Goal: Transaction & Acquisition: Obtain resource

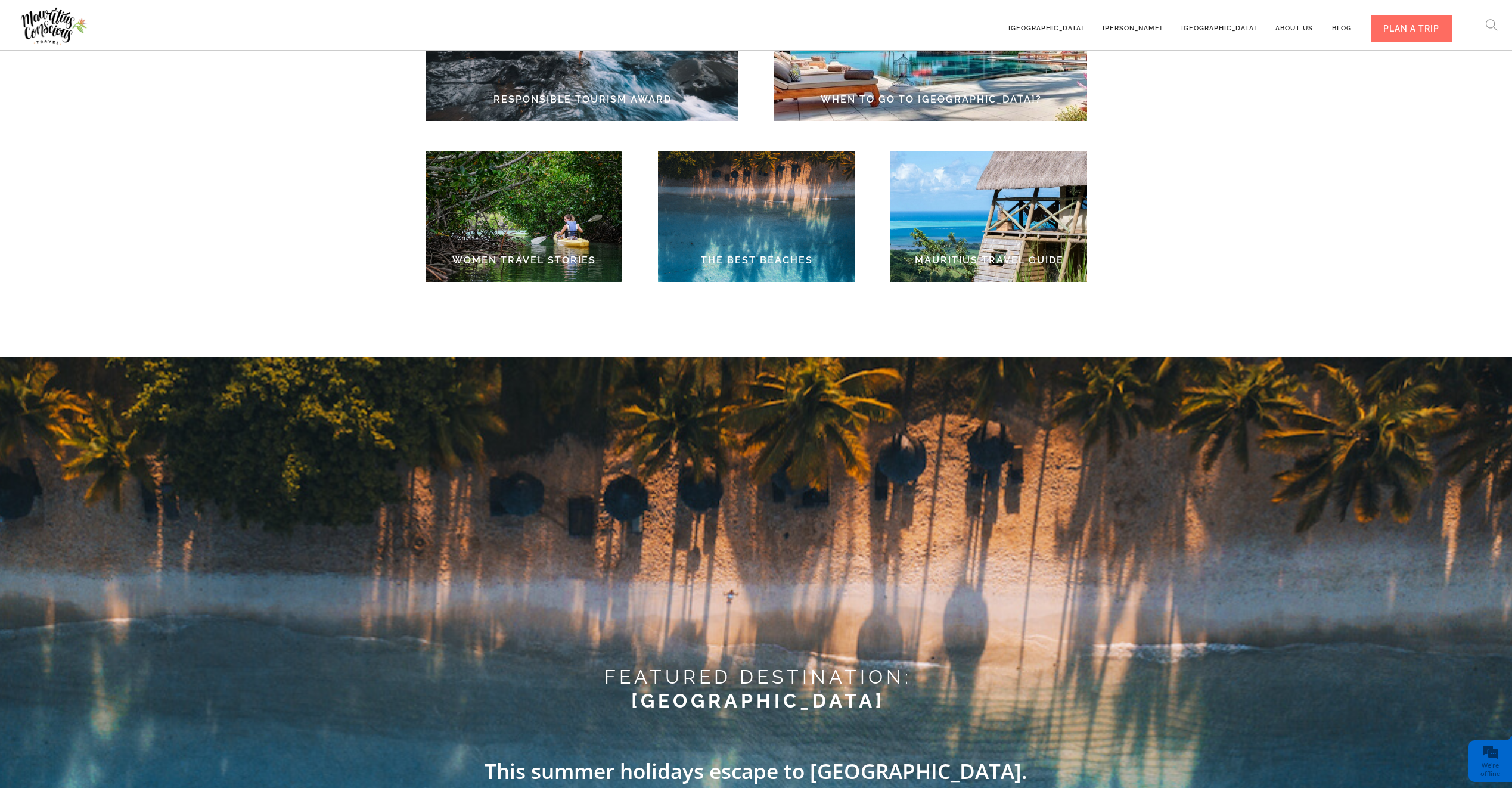
scroll to position [1992, 0]
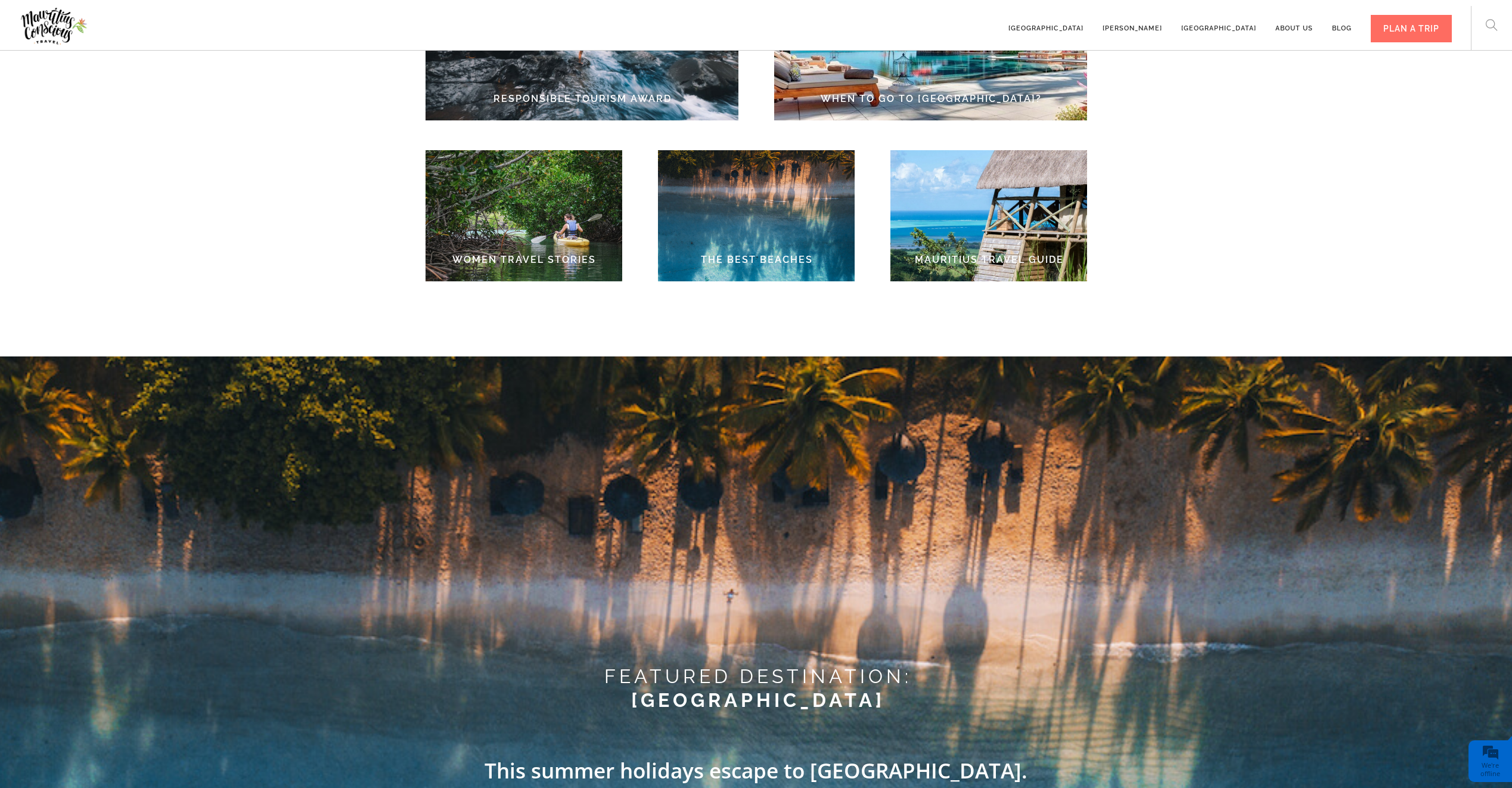
click at [480, 231] on img at bounding box center [524, 215] width 196 height 131
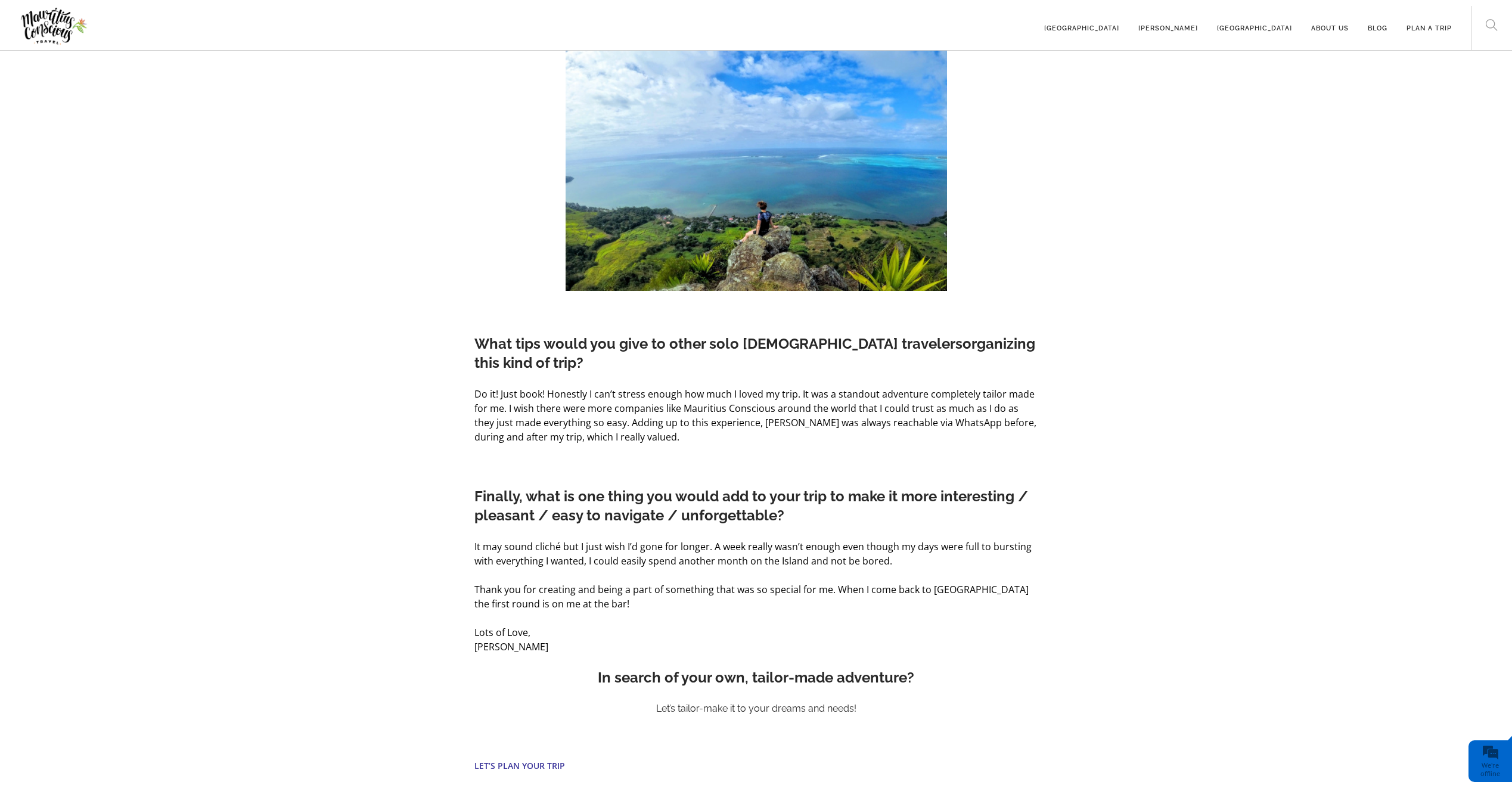
scroll to position [3324, 0]
click at [1119, 31] on link "[GEOGRAPHIC_DATA]" at bounding box center [1082, 22] width 75 height 32
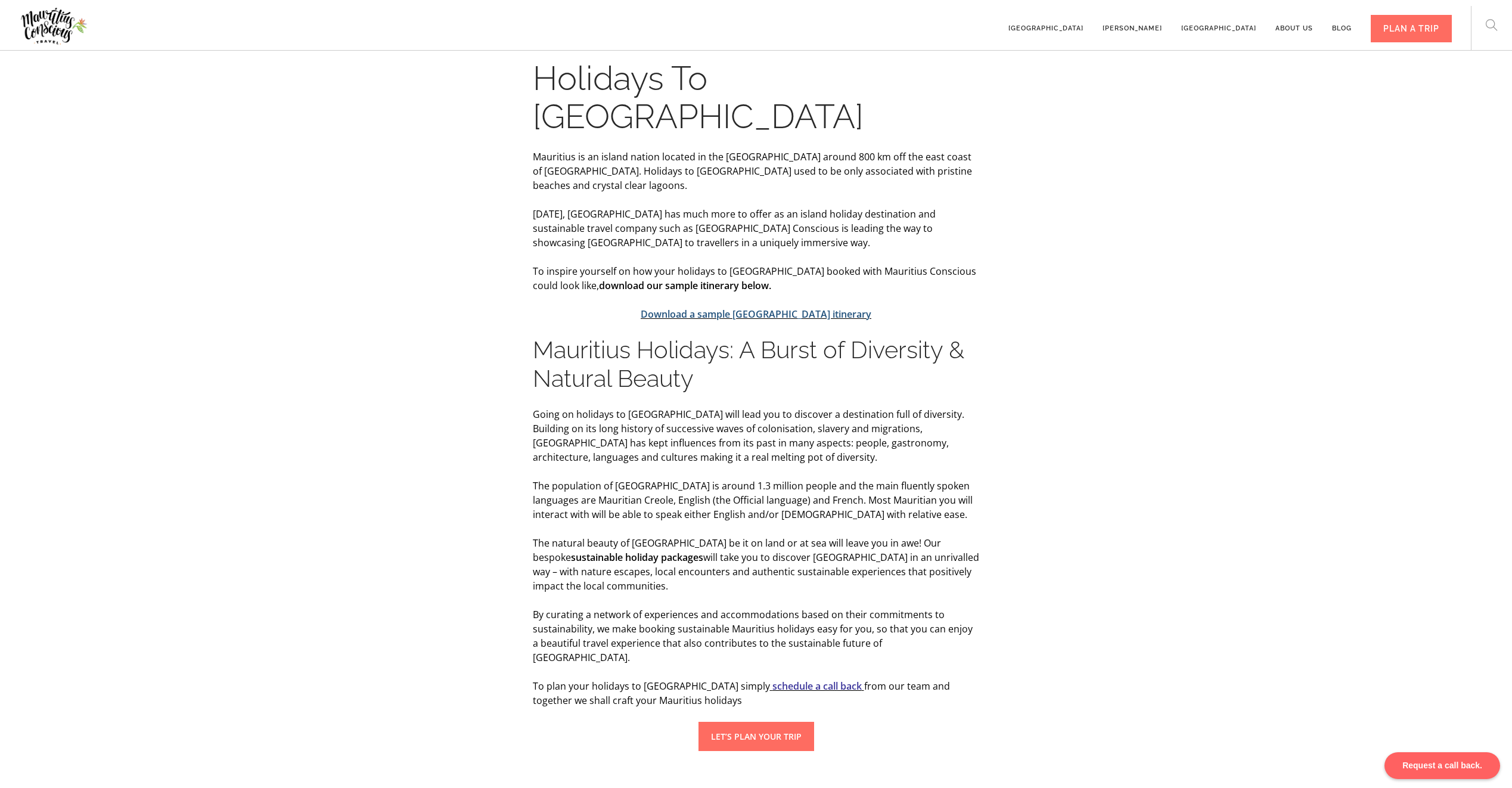
scroll to position [286, 0]
click at [792, 309] on link "Download a sample [GEOGRAPHIC_DATA] itinerary" at bounding box center [755, 316] width 231 height 13
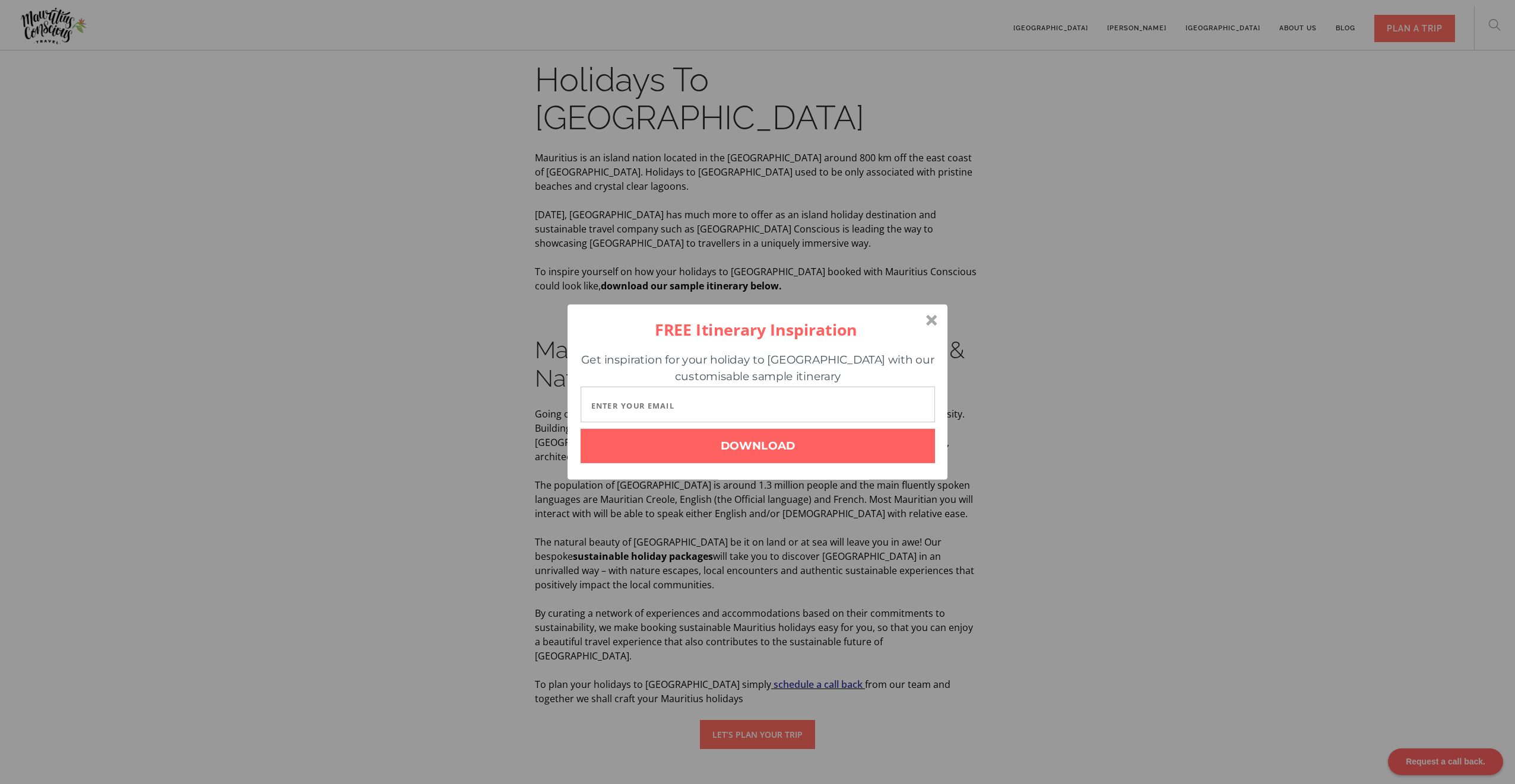
click at [677, 409] on input "text" at bounding box center [757, 405] width 354 height 36
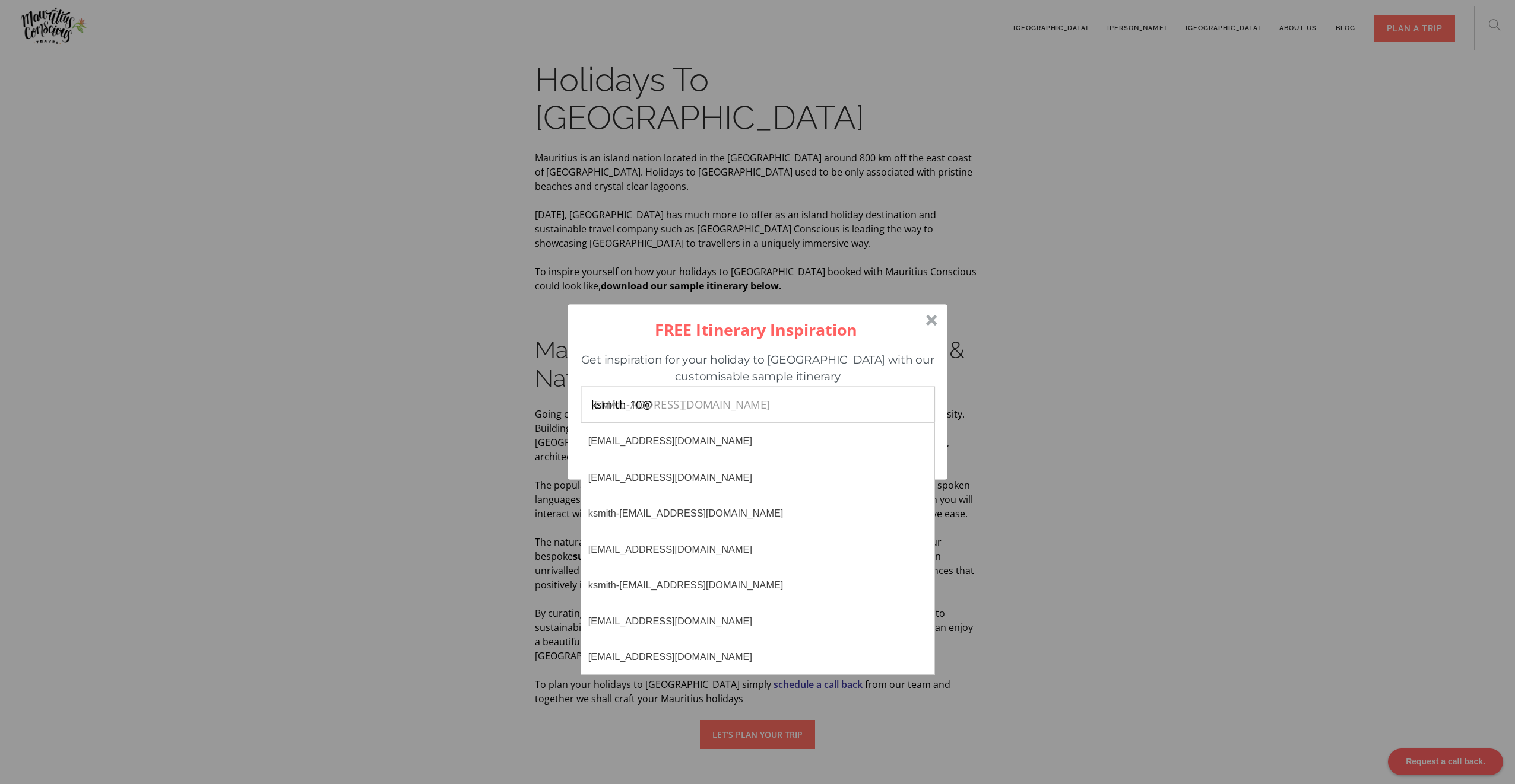
type input "ksmith-10@h"
type input "[EMAIL_ADDRESS][DOMAIN_NAME]"
